Goal: Find specific fact: Find specific fact

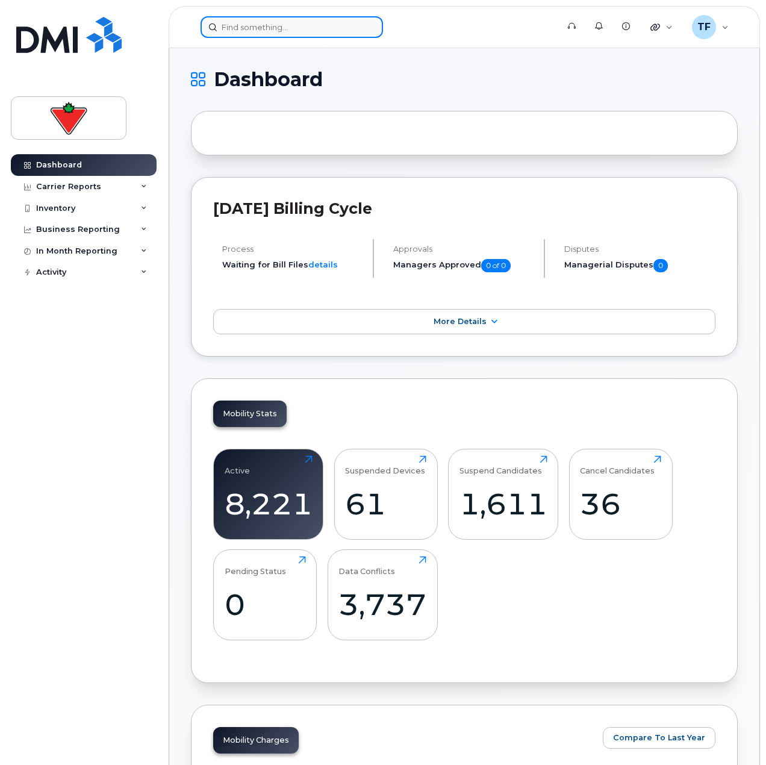
click at [307, 28] on input at bounding box center [292, 27] width 183 height 22
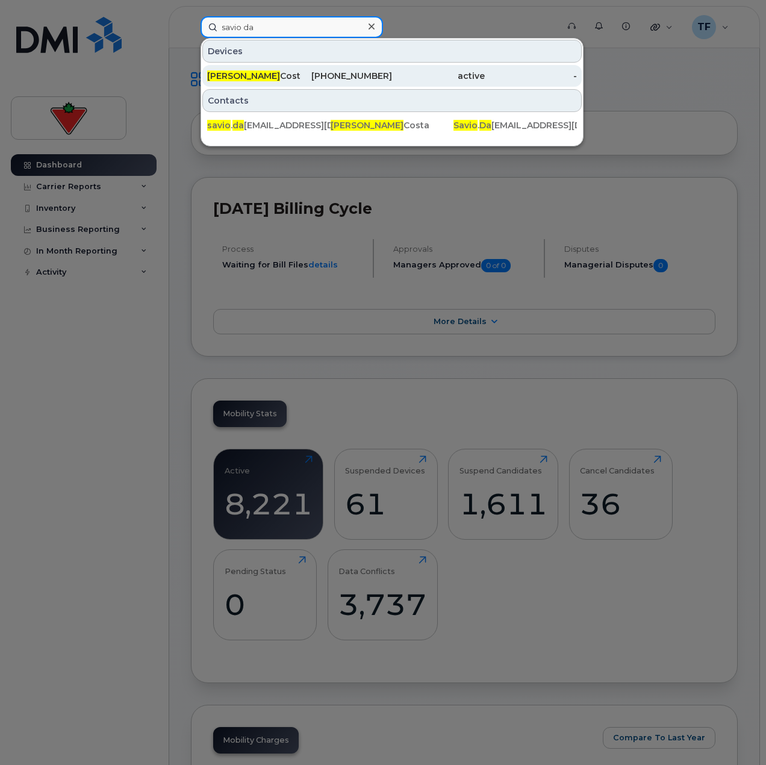
type input "savio da"
click at [279, 77] on div "[PERSON_NAME]" at bounding box center [253, 76] width 93 height 12
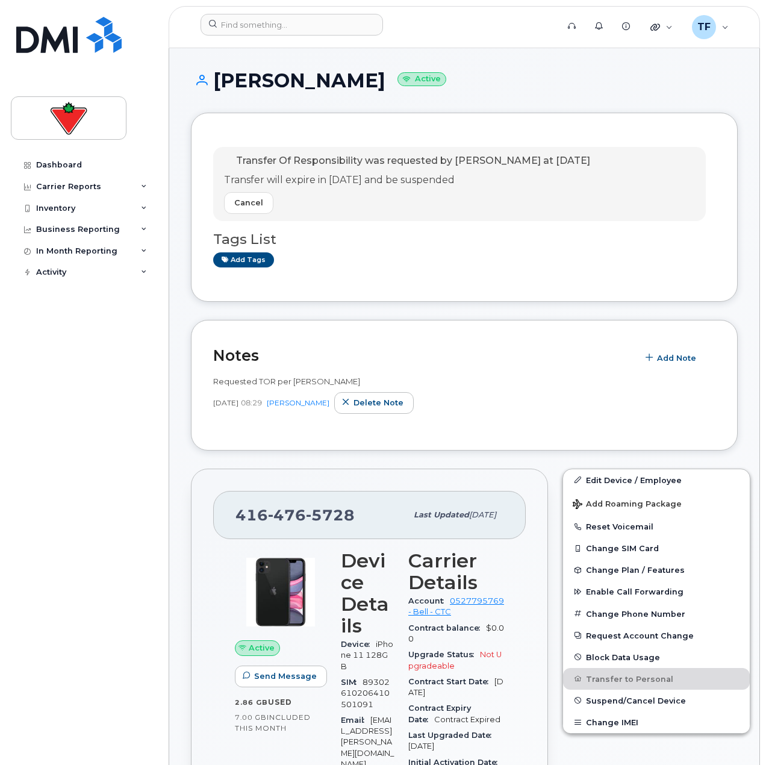
click at [359, 232] on h3 "Tags List" at bounding box center [464, 239] width 502 height 15
drag, startPoint x: 352, startPoint y: 513, endPoint x: 238, endPoint y: 514, distance: 113.9
click at [238, 514] on span "416 476 5728" at bounding box center [295, 515] width 119 height 18
copy span "416 476 5728"
click at [288, 89] on h1 "Savio Da Costa Active" at bounding box center [464, 80] width 547 height 21
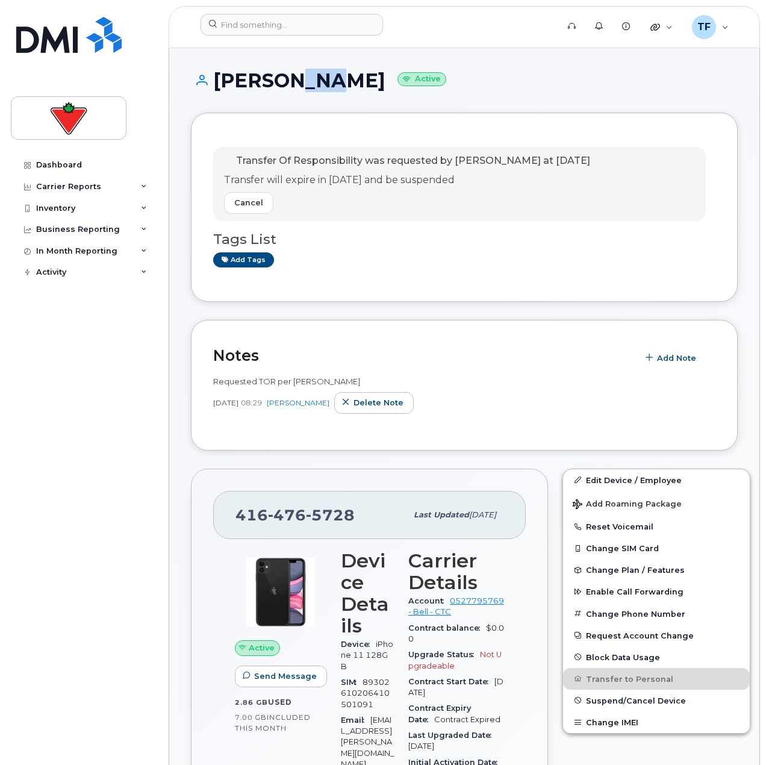
click at [288, 89] on h1 "Savio Da Costa Active" at bounding box center [464, 80] width 547 height 21
copy h1 "Savio Da Costa"
click at [245, 12] on header "Support Alerts Knowledge Base Quicklinks Suspend / Cancel Device Change SIM Car…" at bounding box center [465, 27] width 592 height 42
click at [236, 43] on header "Support Alerts Knowledge Base Quicklinks Suspend / Cancel Device Change SIM Car…" at bounding box center [465, 27] width 592 height 42
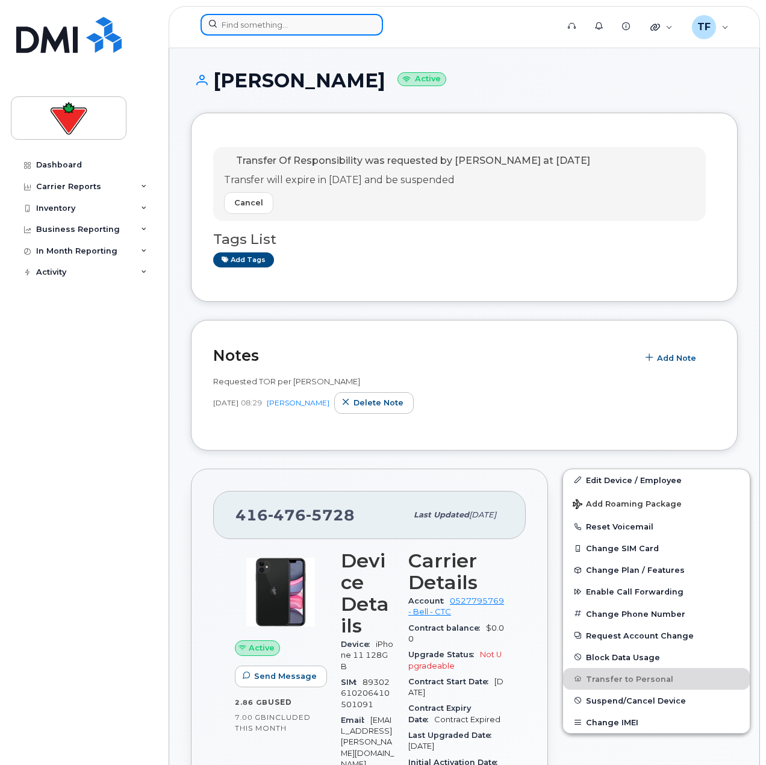
drag, startPoint x: 254, startPoint y: 26, endPoint x: 260, endPoint y: 28, distance: 6.3
click at [258, 27] on input at bounding box center [292, 25] width 183 height 22
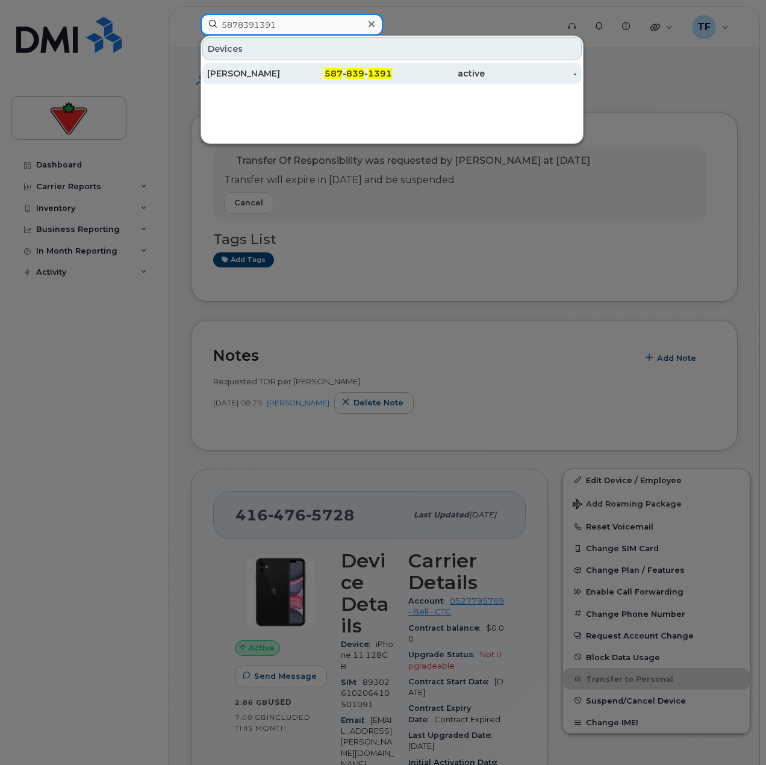
type input "5878391391"
click at [306, 74] on div "587 - 839 - 1391" at bounding box center [346, 73] width 93 height 12
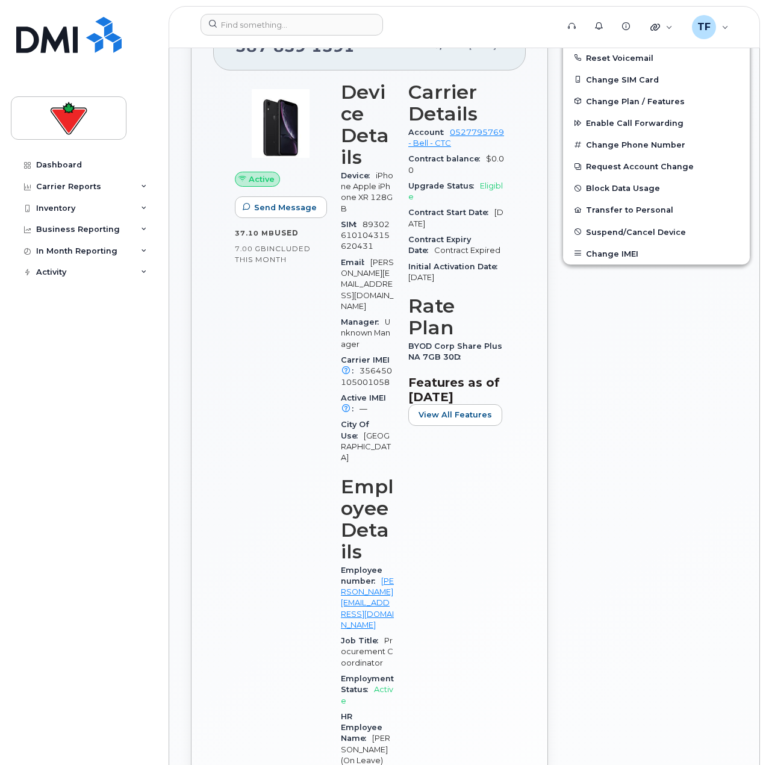
scroll to position [361, 0]
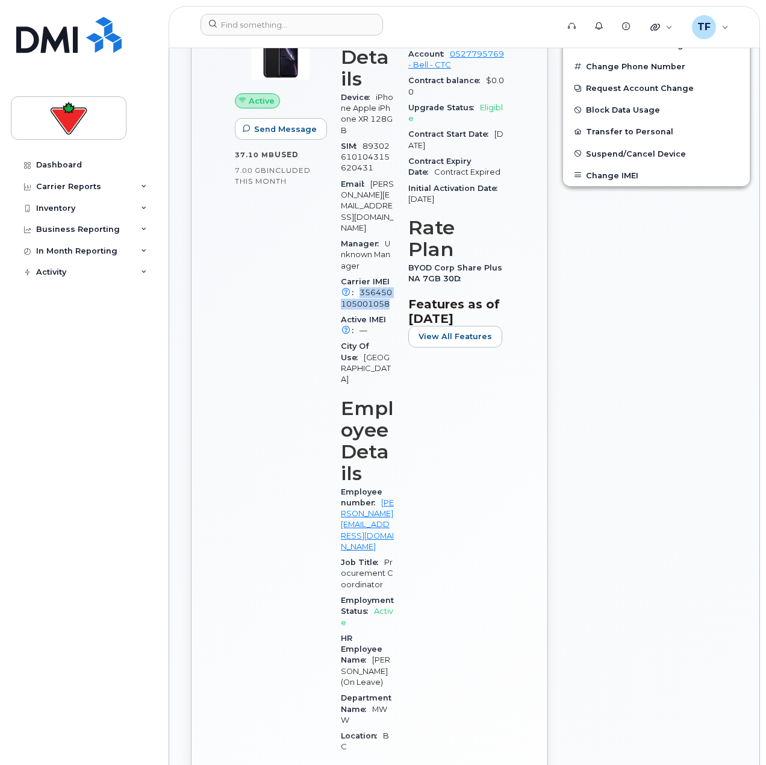
drag, startPoint x: 358, startPoint y: 272, endPoint x: 391, endPoint y: 279, distance: 33.9
click at [391, 279] on div "Carrier IMEI Carrier IMEI is reported during the last billing cycle or change o…" at bounding box center [367, 293] width 53 height 38
copy span "356450105001058"
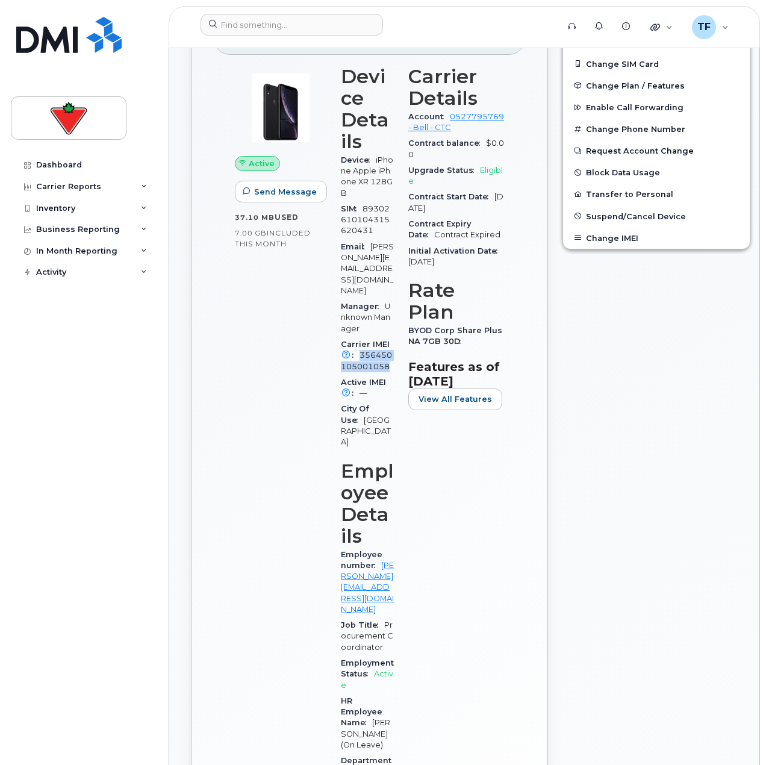
scroll to position [181, 0]
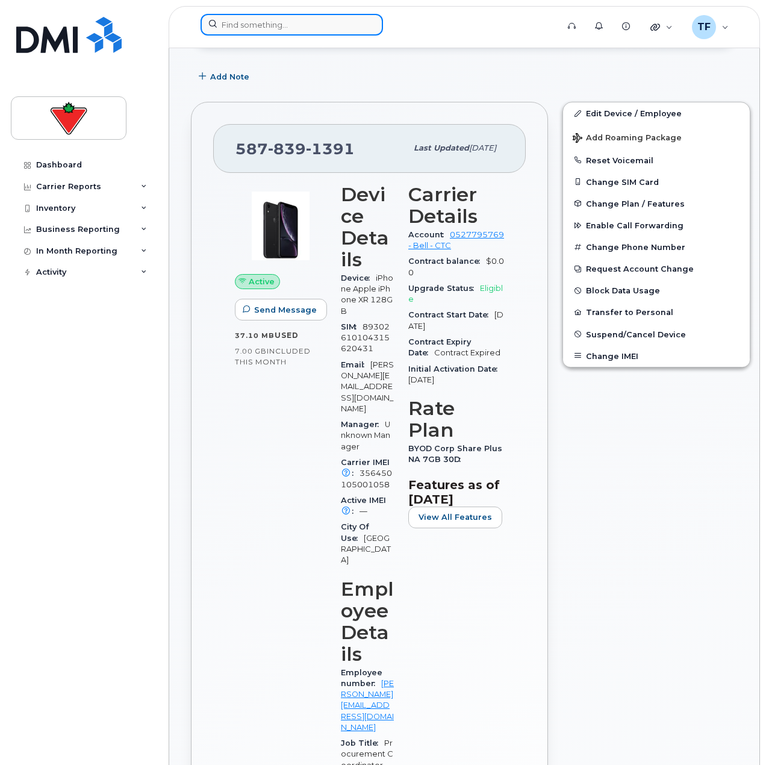
click at [293, 30] on input at bounding box center [292, 25] width 183 height 22
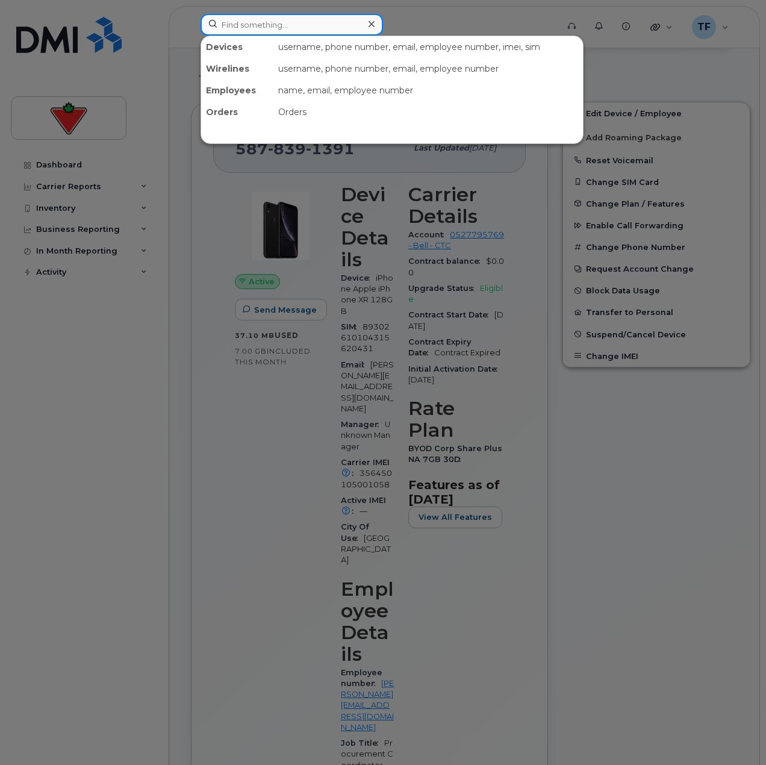
paste input "Julia Ariel Montiel"
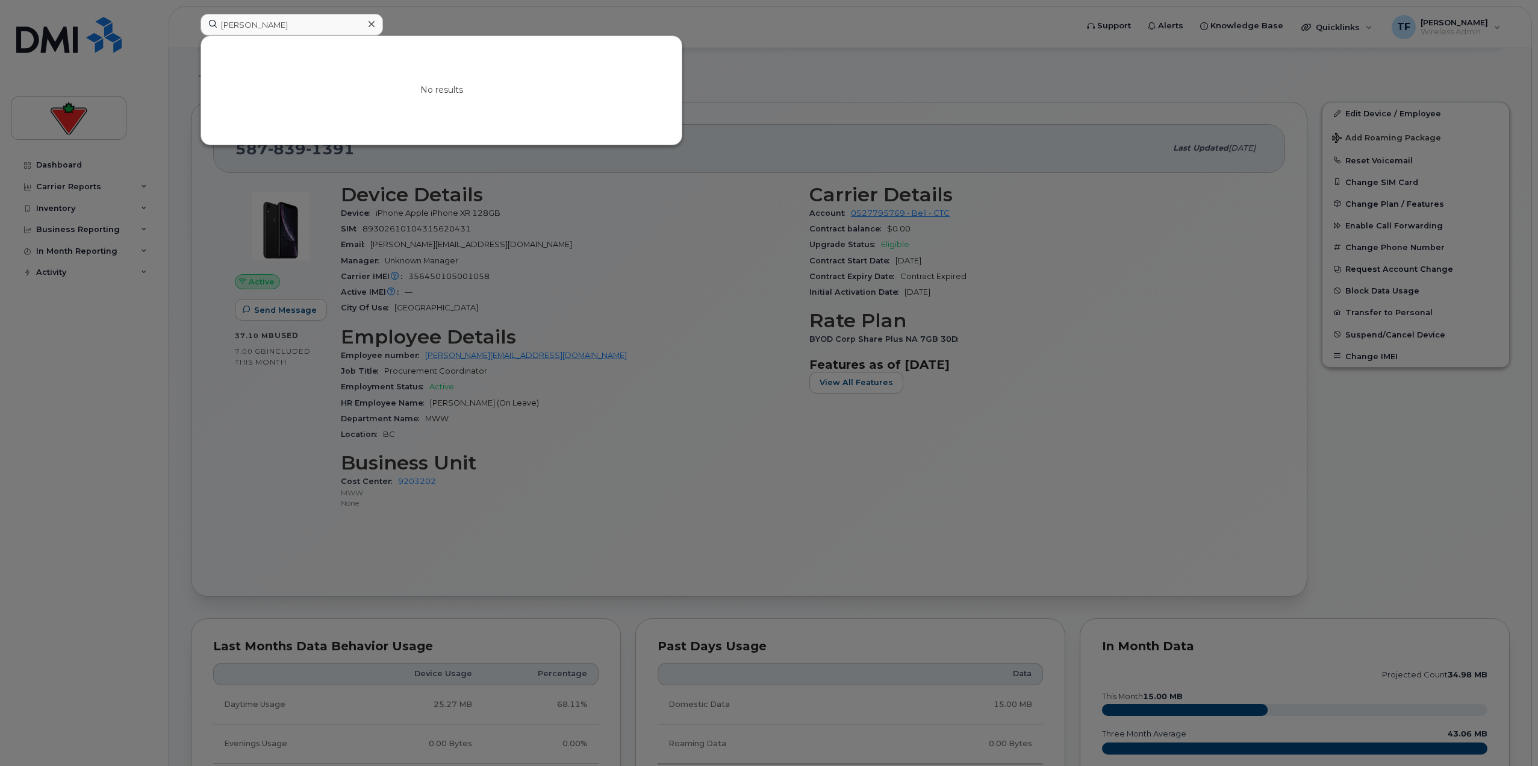
click at [116, 384] on div at bounding box center [769, 383] width 1538 height 766
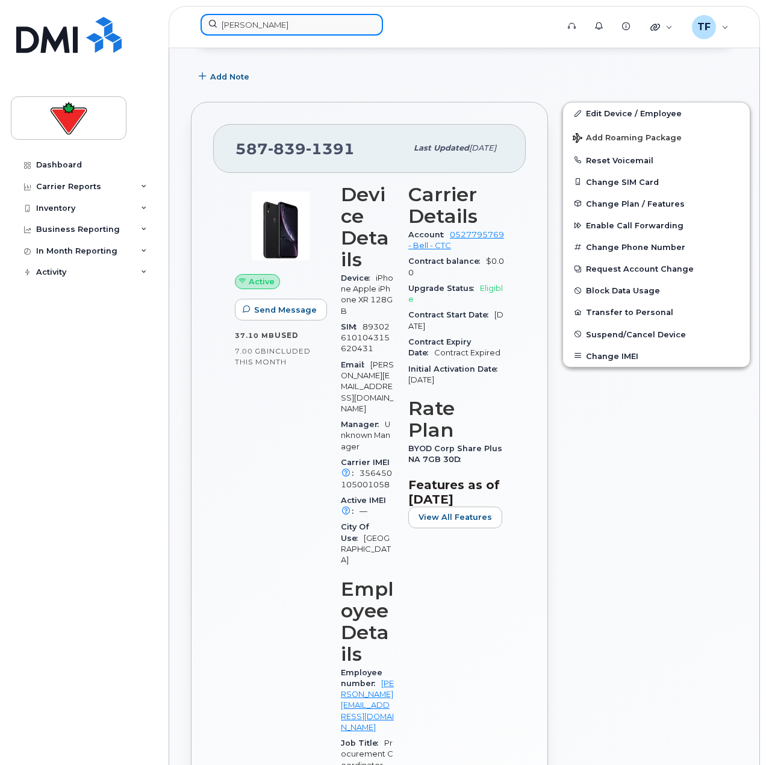
click at [290, 24] on input "Julia Ariel Montiel" at bounding box center [292, 25] width 183 height 22
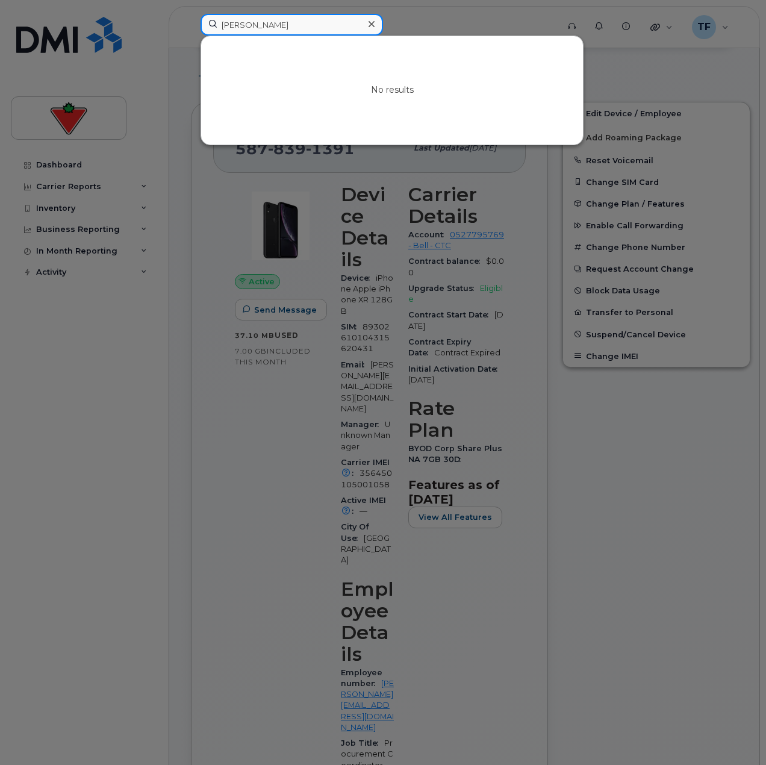
click at [258, 23] on input "ed hickey" at bounding box center [292, 25] width 183 height 22
paste input "Esther Olamide Falode"
click at [281, 29] on input "Esther Olamide Falode" at bounding box center [292, 25] width 183 height 22
paste input "Juliana Tangarif"
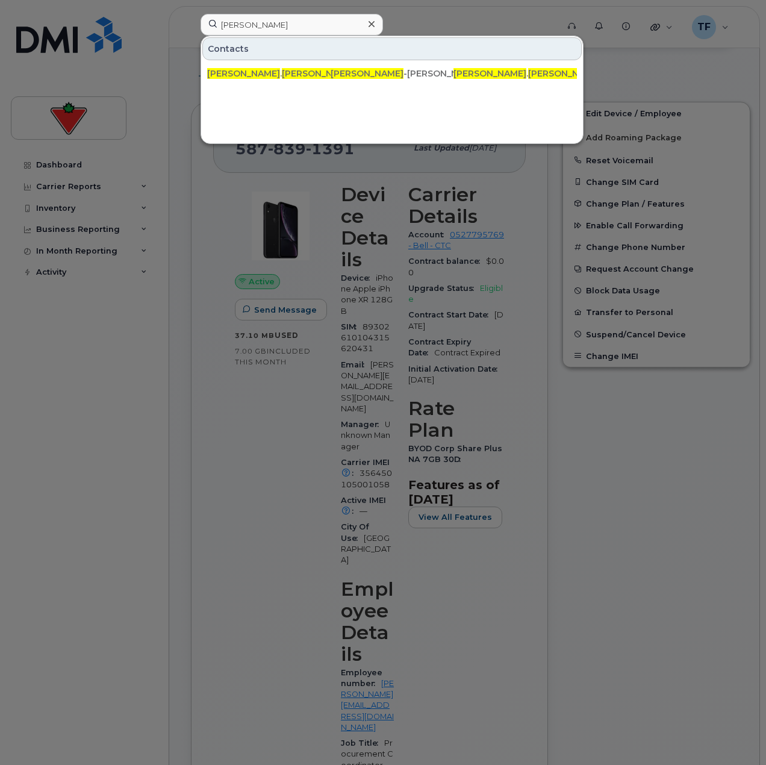
click at [278, 13] on div at bounding box center [383, 382] width 766 height 765
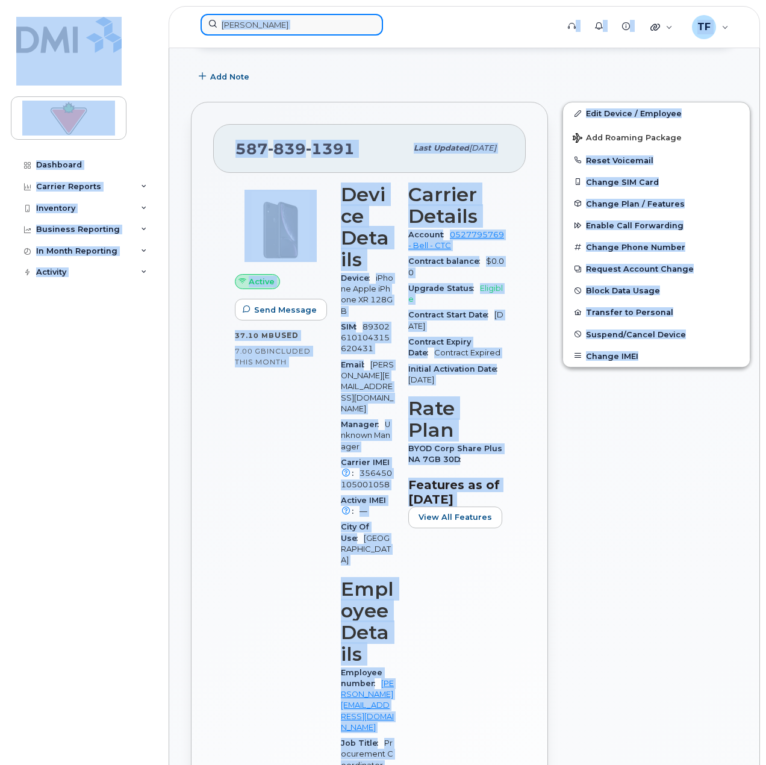
click at [308, 26] on input "Juliana Tangarife" at bounding box center [292, 25] width 183 height 22
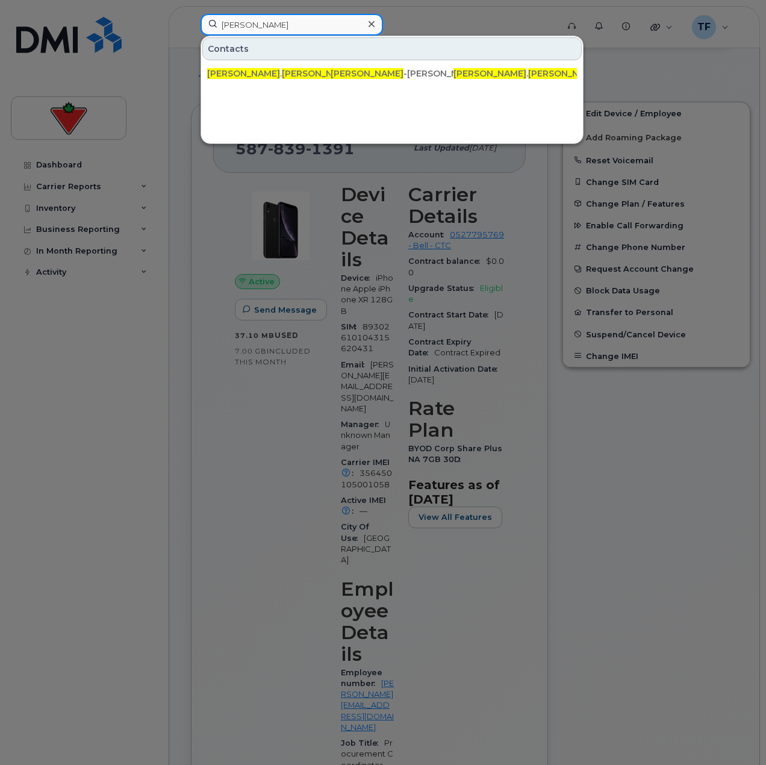
paste input "Ann McArthur"
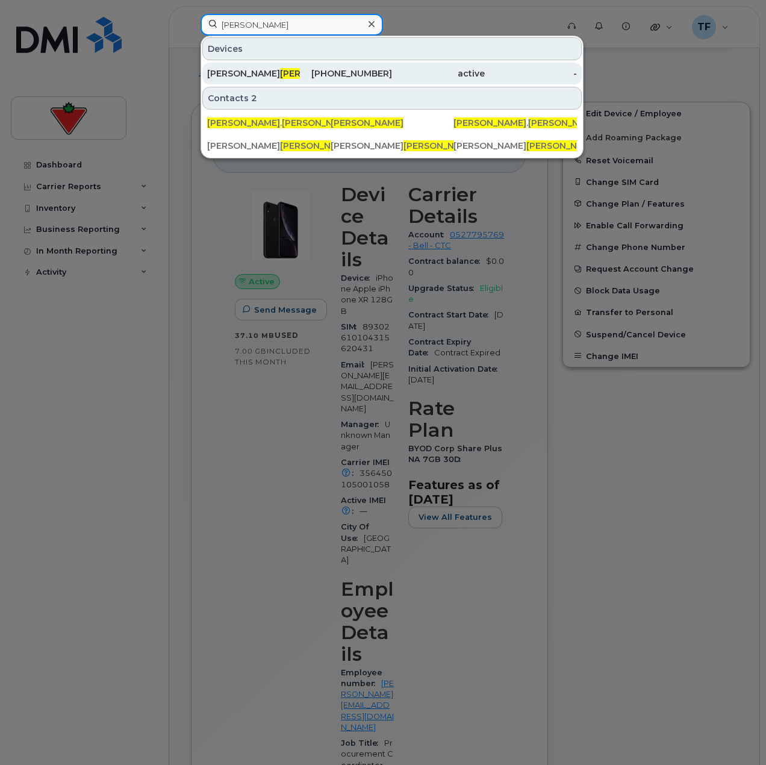
type input "Ann McArthur"
click at [301, 73] on div "438-342-8071" at bounding box center [346, 73] width 93 height 12
